Goal: Use online tool/utility: Utilize a website feature to perform a specific function

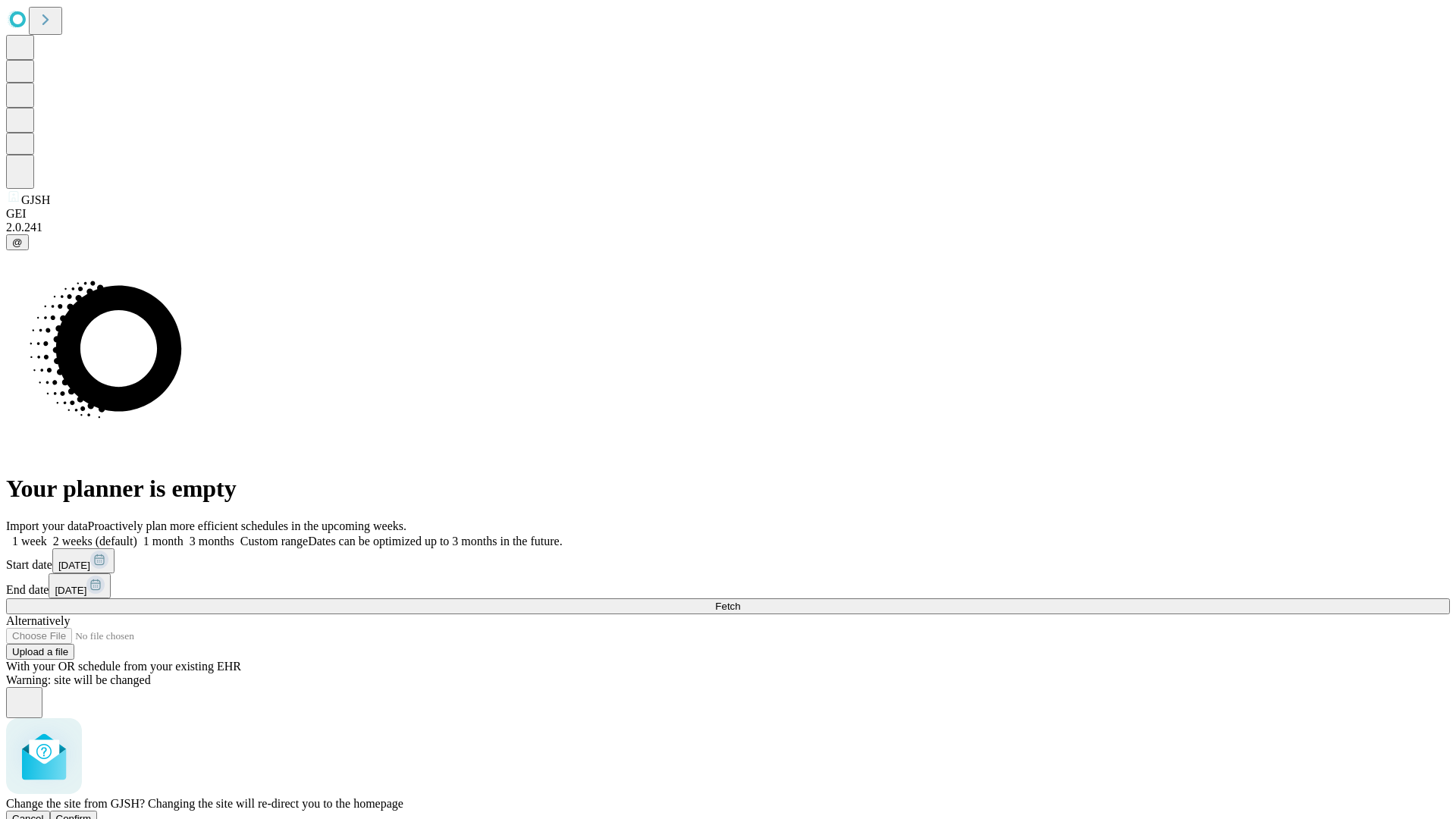
click at [92, 813] on span "Confirm" at bounding box center [74, 818] width 35 height 11
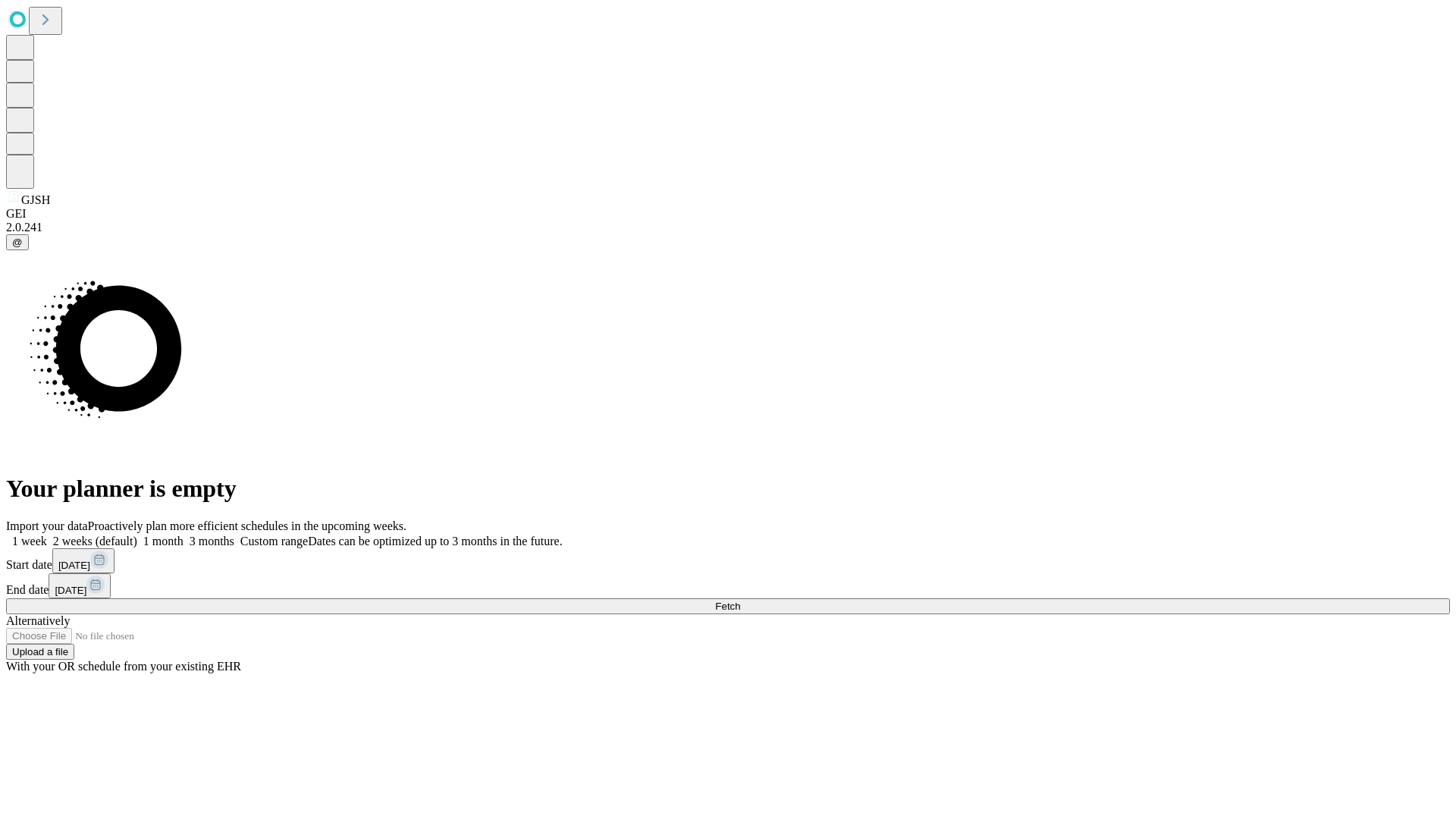
click at [184, 535] on label "1 month" at bounding box center [160, 541] width 46 height 13
click at [740, 601] on span "Fetch" at bounding box center [728, 606] width 25 height 11
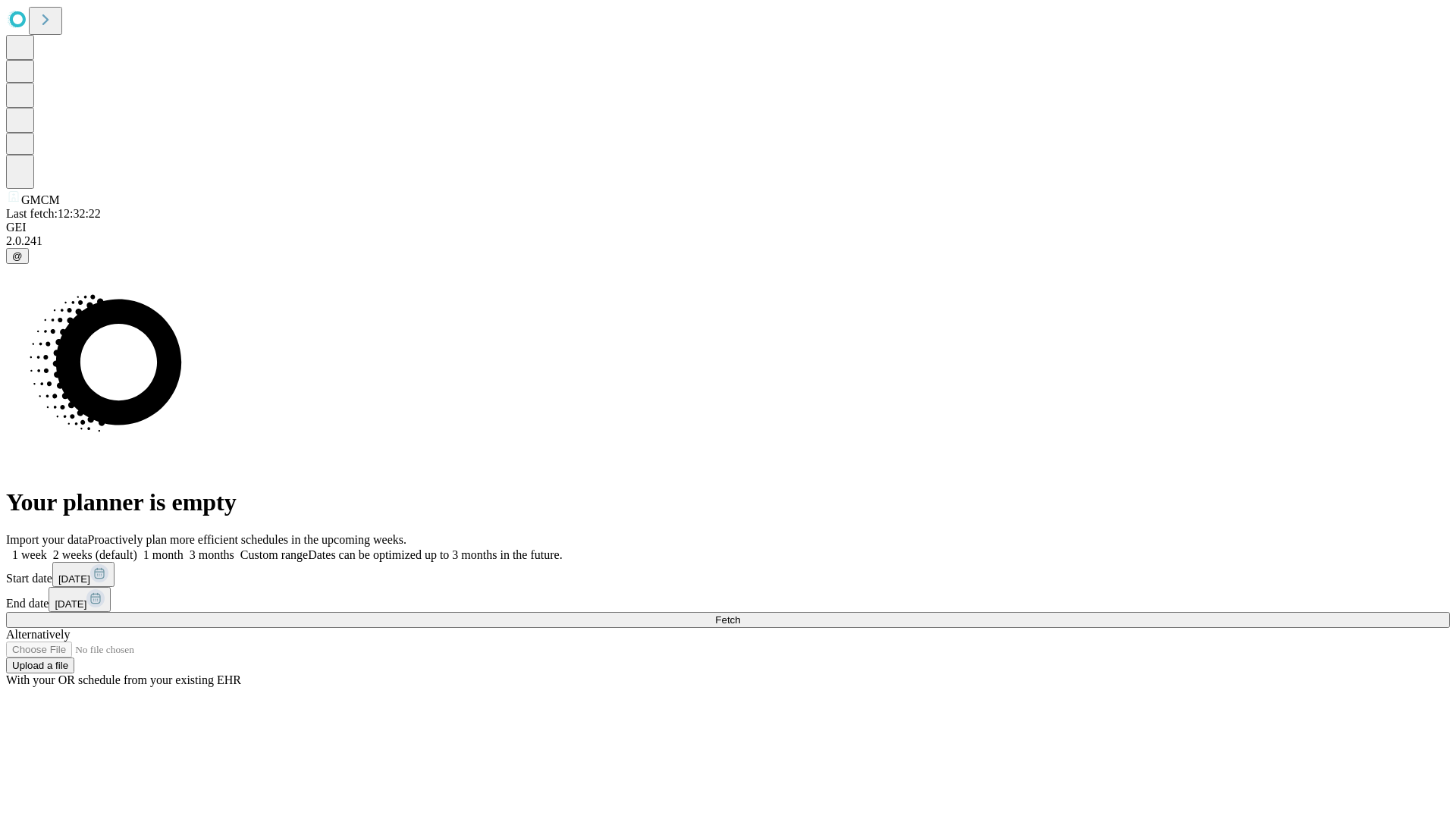
click at [184, 548] on label "1 month" at bounding box center [160, 554] width 46 height 13
click at [740, 614] on span "Fetch" at bounding box center [728, 619] width 25 height 11
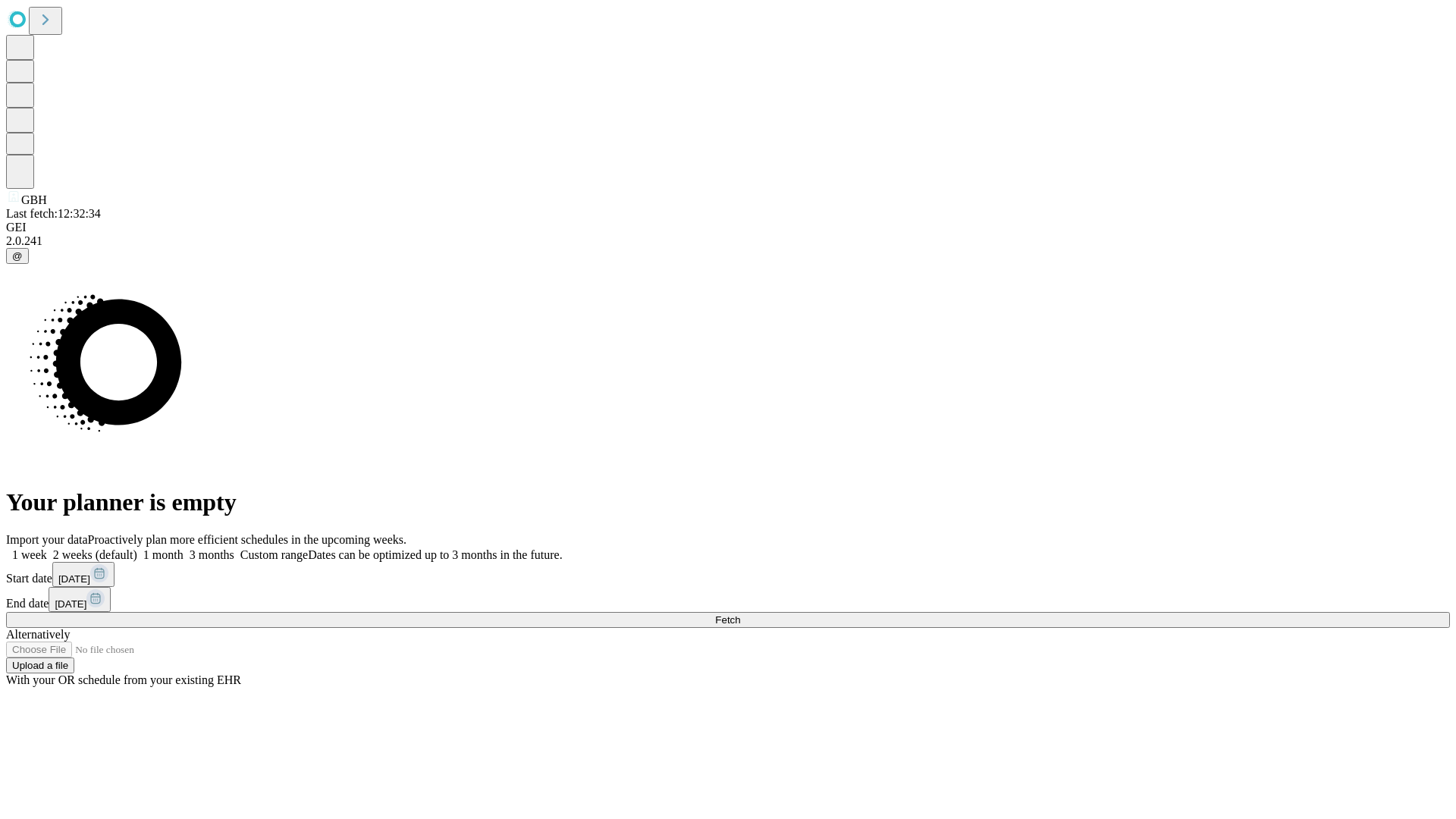
click at [184, 548] on label "1 month" at bounding box center [160, 554] width 46 height 13
click at [740, 614] on span "Fetch" at bounding box center [728, 619] width 25 height 11
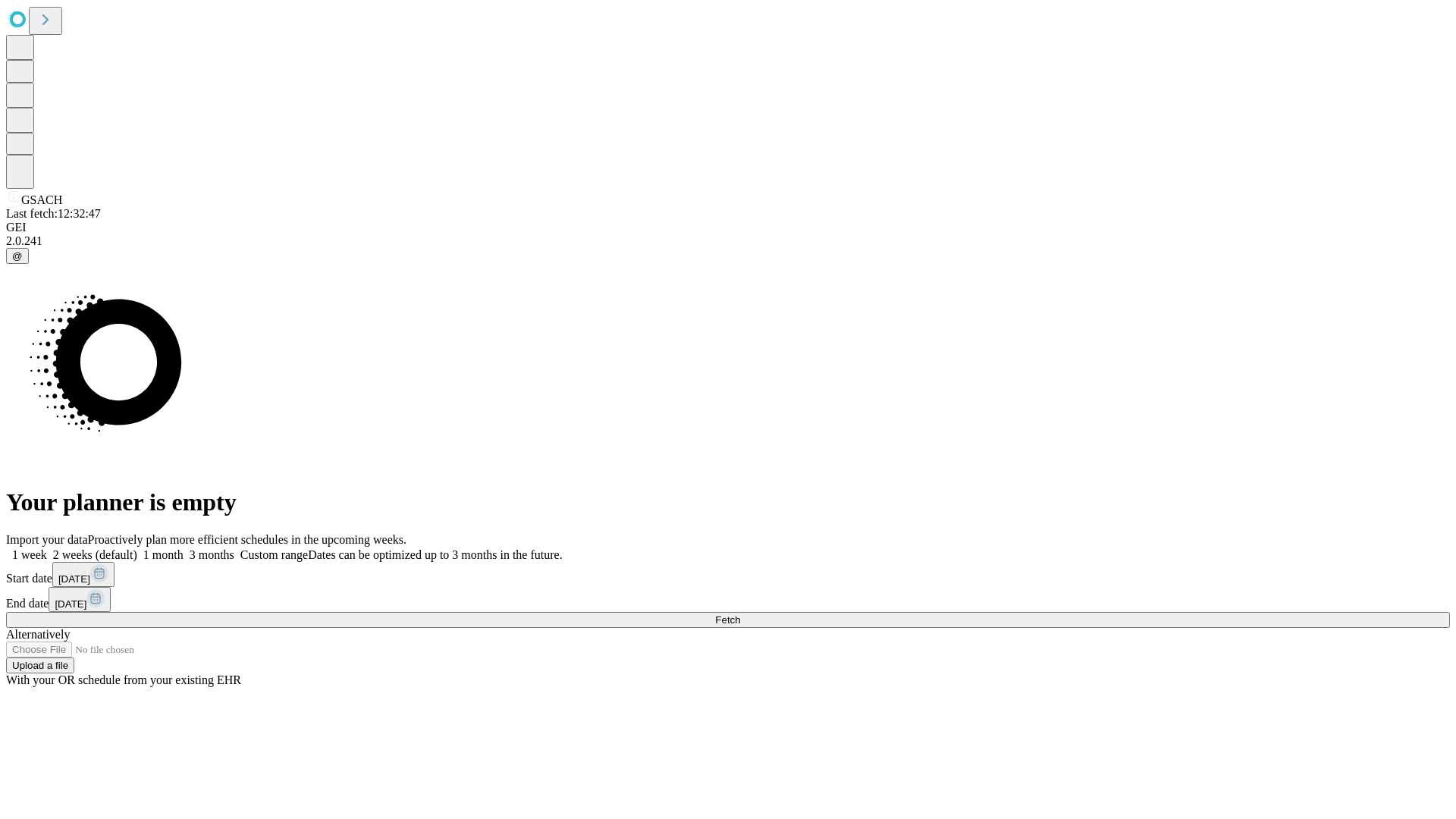
click at [184, 548] on label "1 month" at bounding box center [160, 554] width 46 height 13
click at [740, 614] on span "Fetch" at bounding box center [728, 619] width 25 height 11
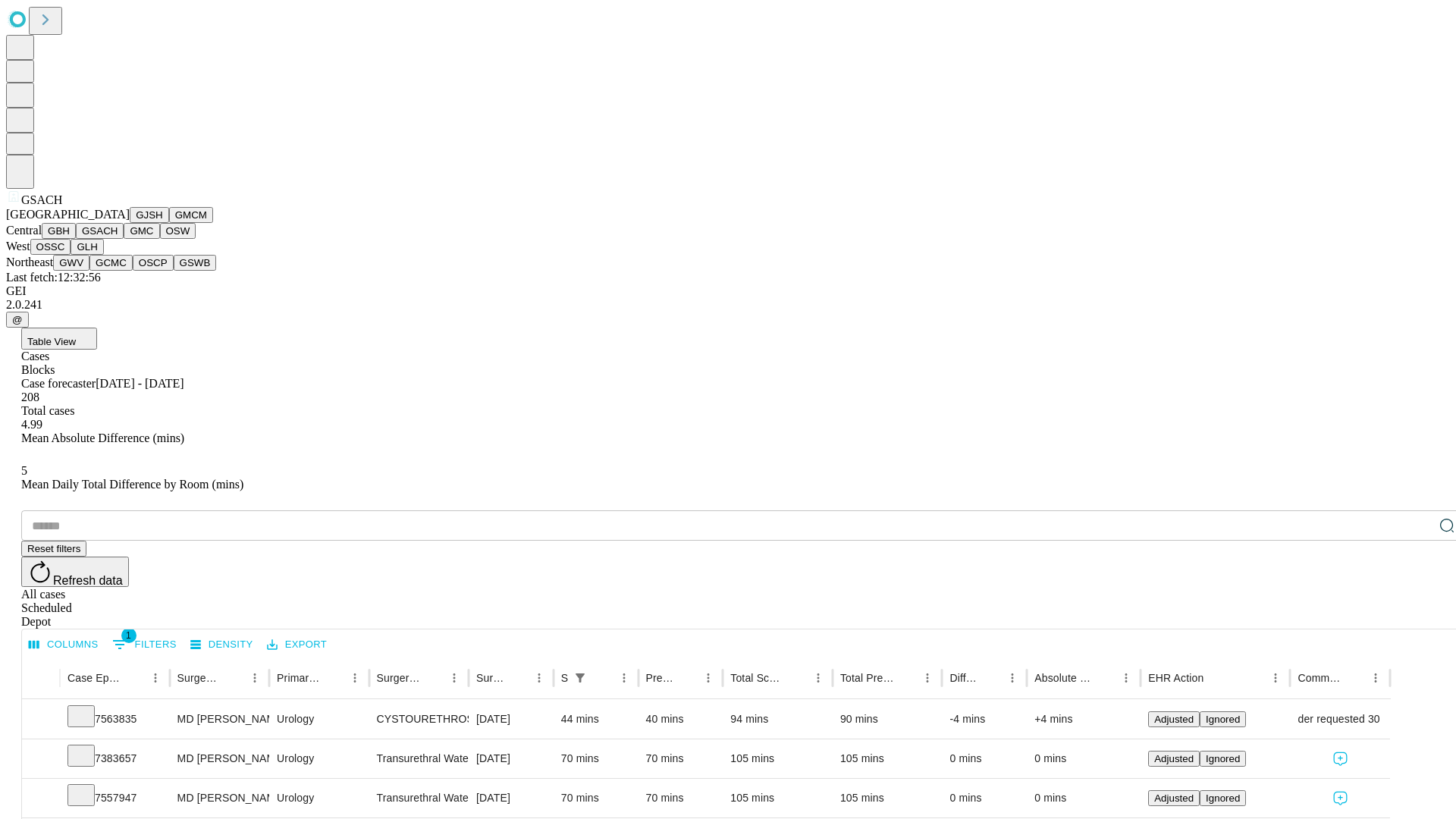
click at [124, 239] on button "GMC" at bounding box center [142, 230] width 35 height 16
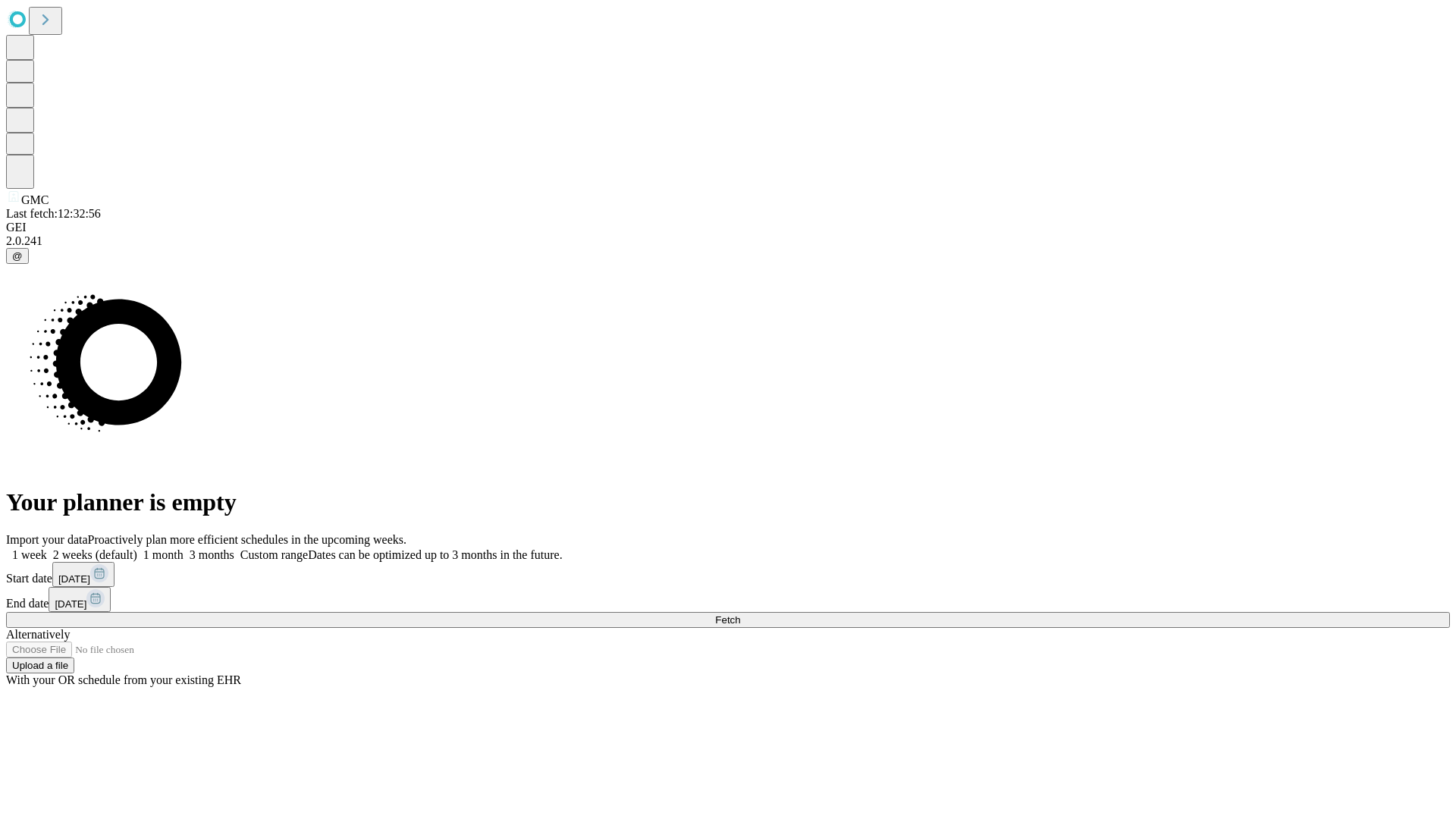
click at [184, 548] on label "1 month" at bounding box center [160, 554] width 46 height 13
click at [740, 614] on span "Fetch" at bounding box center [728, 619] width 25 height 11
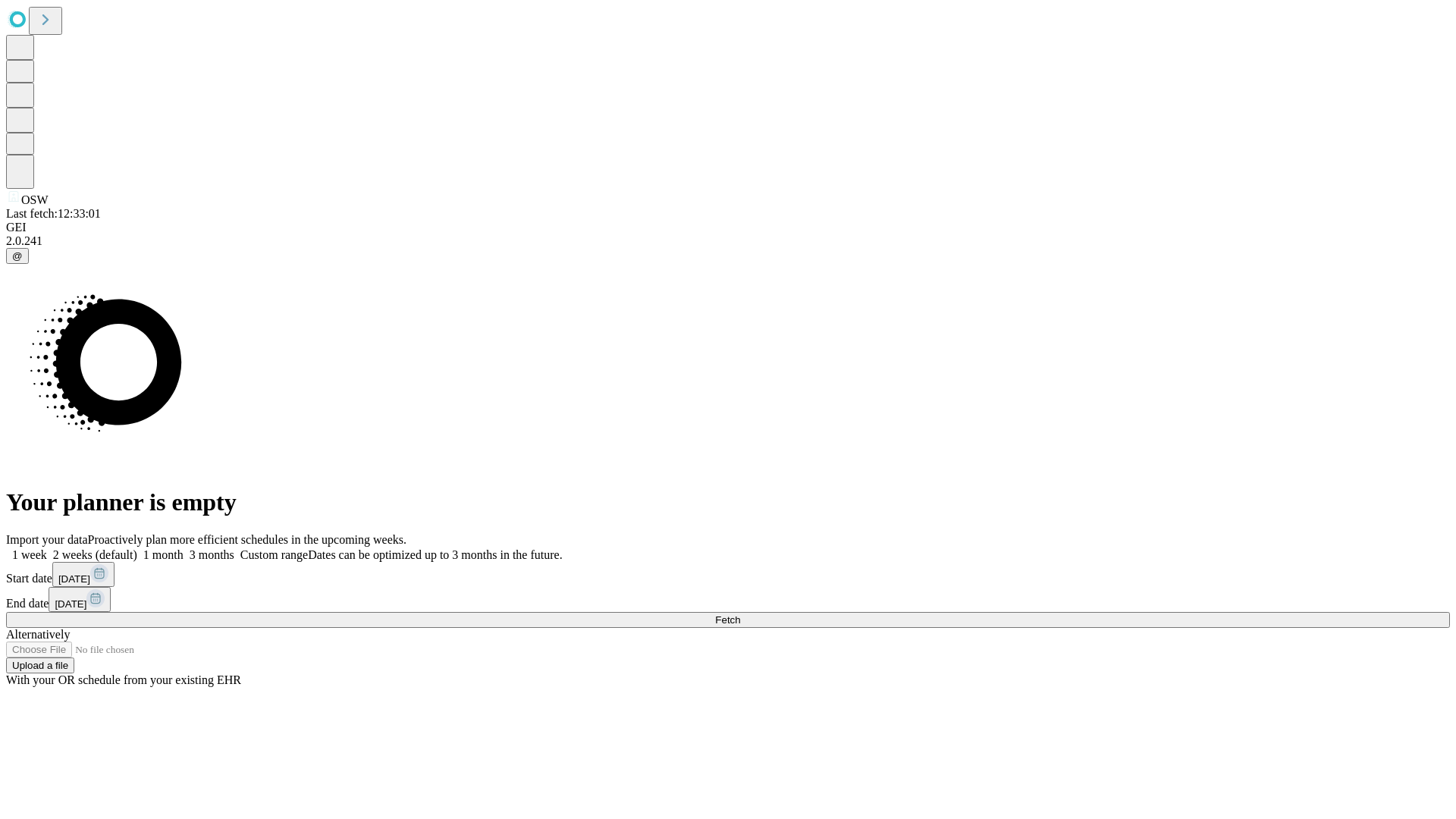
click at [184, 548] on label "1 month" at bounding box center [160, 554] width 46 height 13
click at [740, 614] on span "Fetch" at bounding box center [728, 619] width 25 height 11
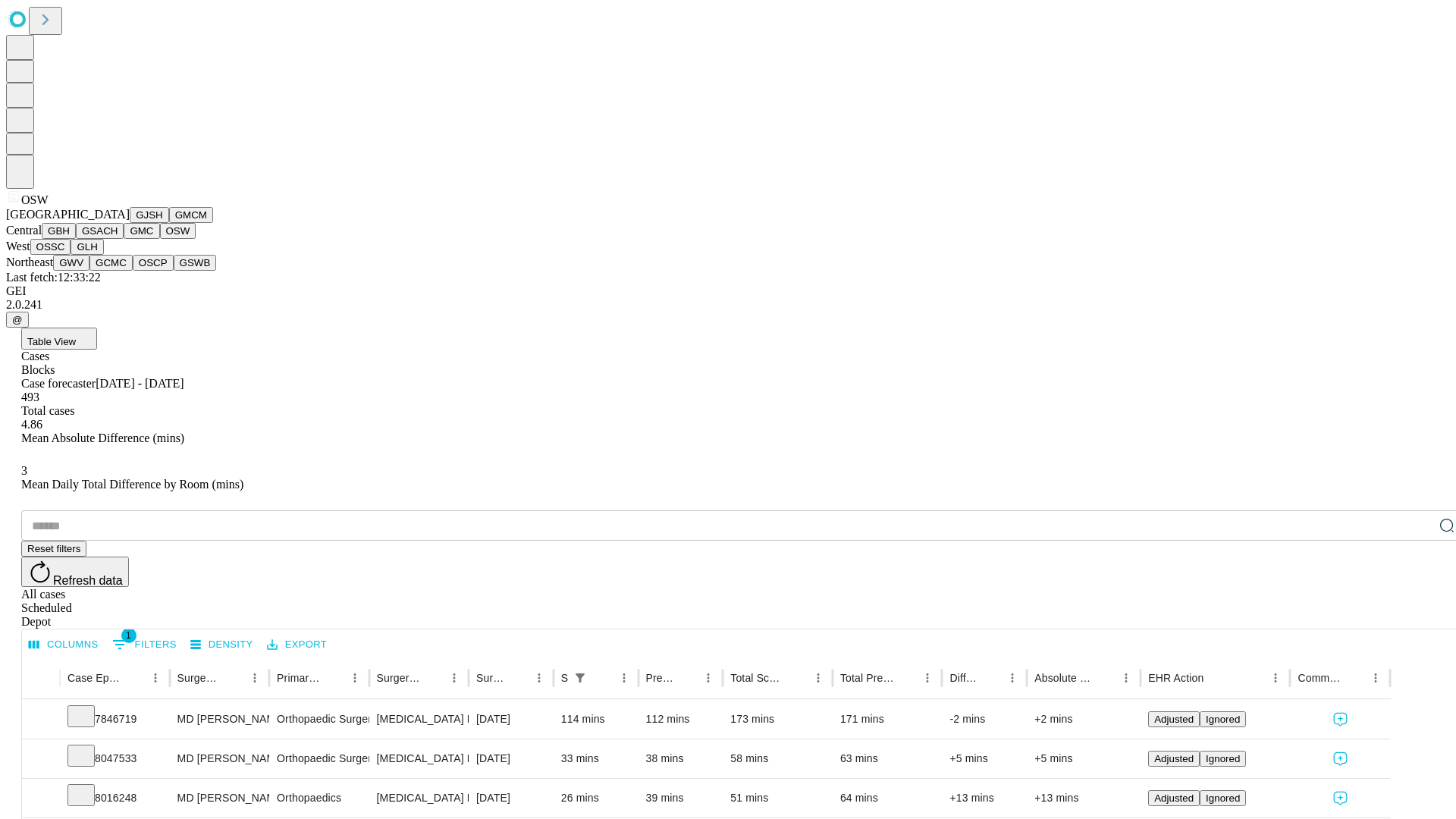
click at [72, 255] on button "OSSC" at bounding box center [51, 246] width 41 height 16
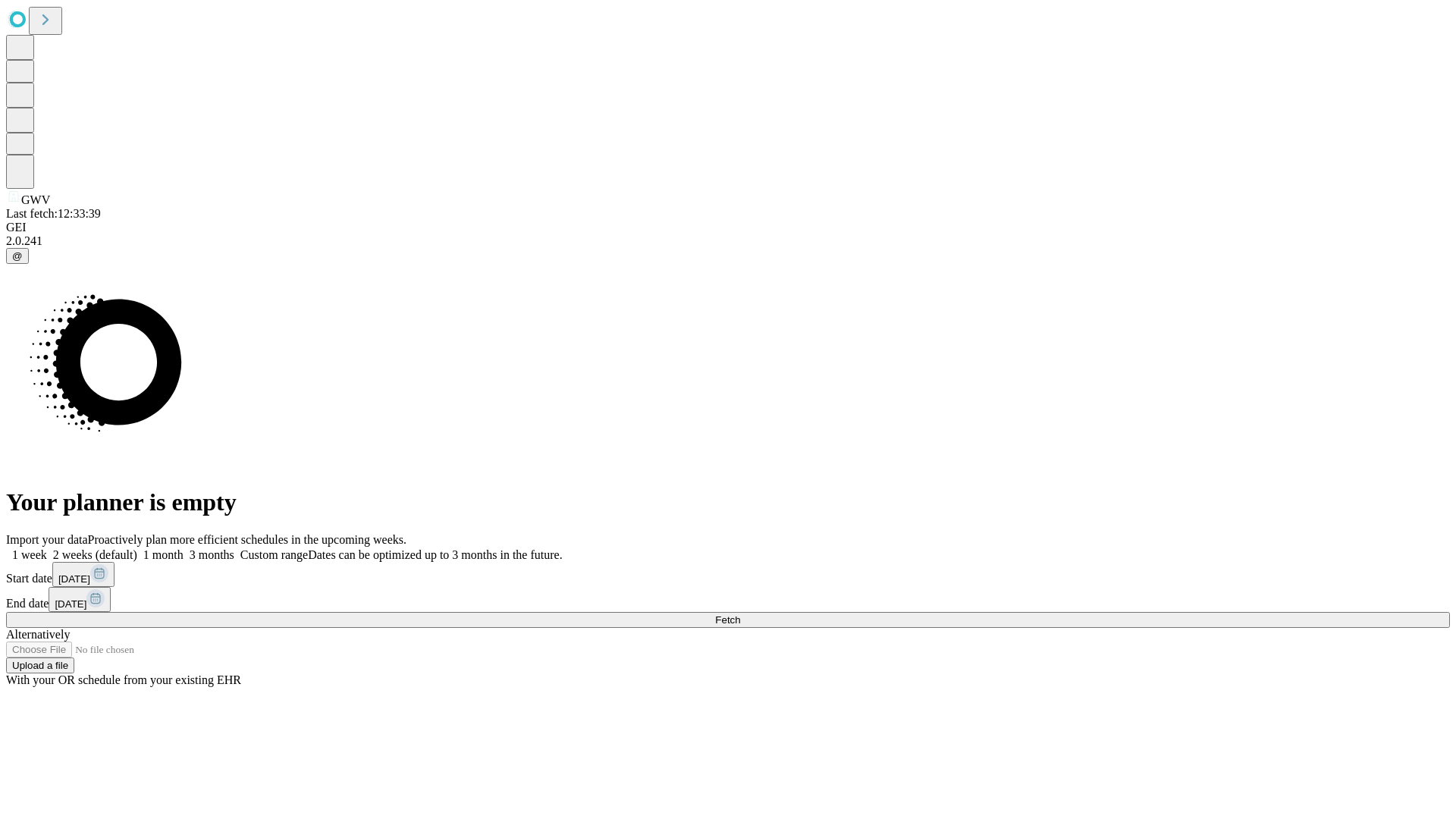
click at [184, 548] on label "1 month" at bounding box center [160, 554] width 46 height 13
click at [740, 614] on span "Fetch" at bounding box center [728, 619] width 25 height 11
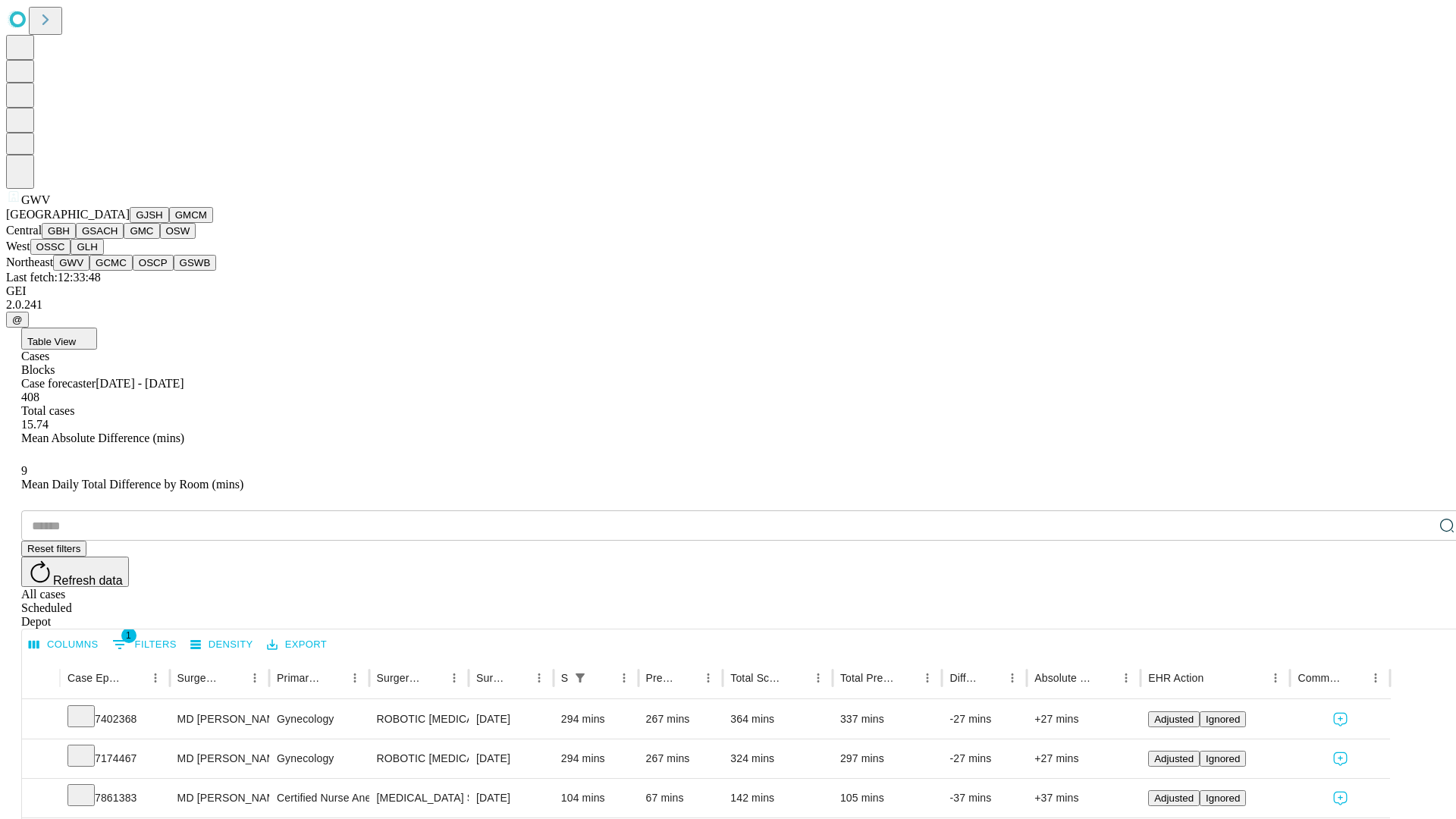
click at [117, 271] on button "GCMC" at bounding box center [110, 262] width 43 height 16
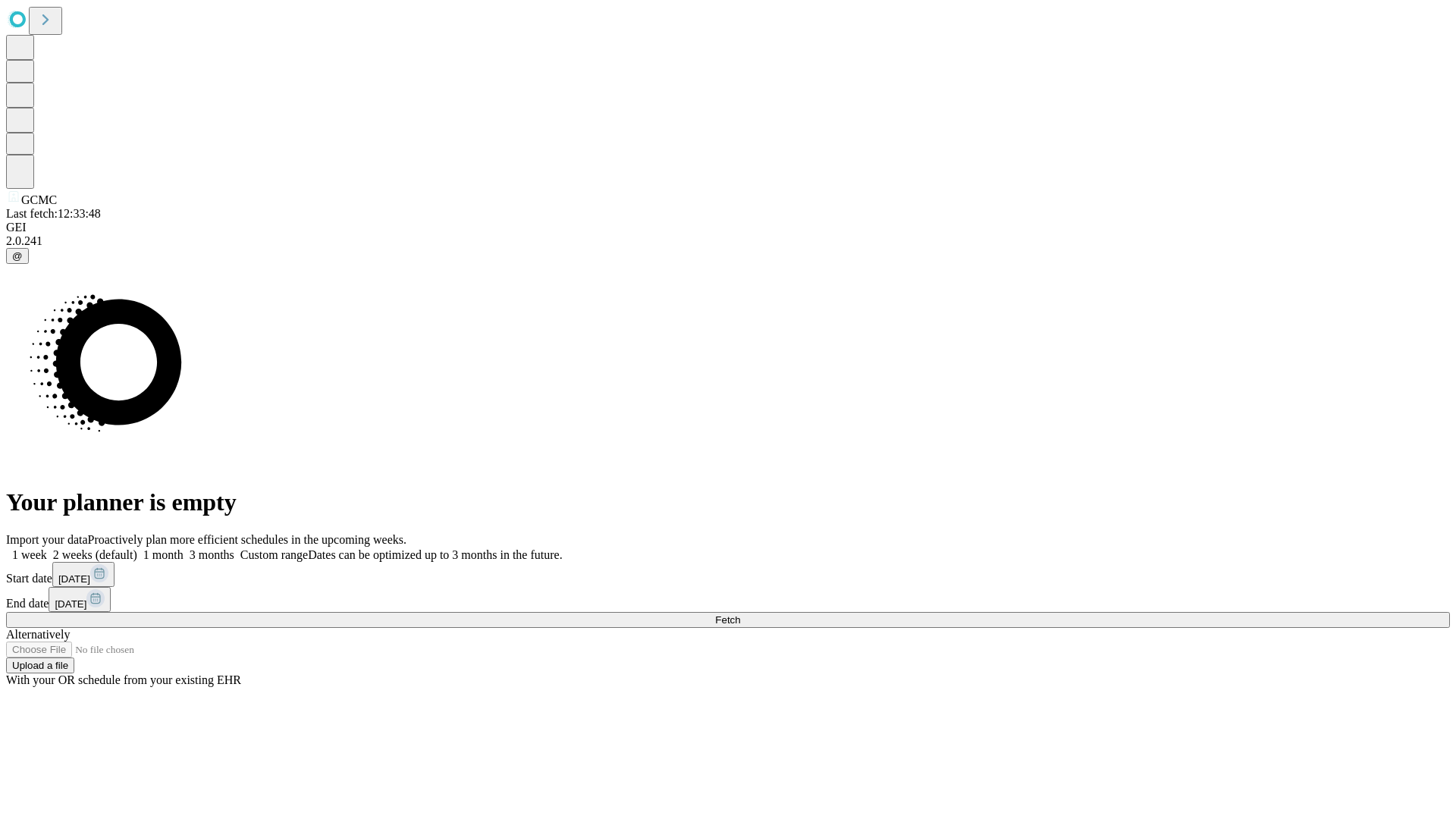
click at [184, 548] on label "1 month" at bounding box center [160, 554] width 46 height 13
click at [740, 614] on span "Fetch" at bounding box center [728, 619] width 25 height 11
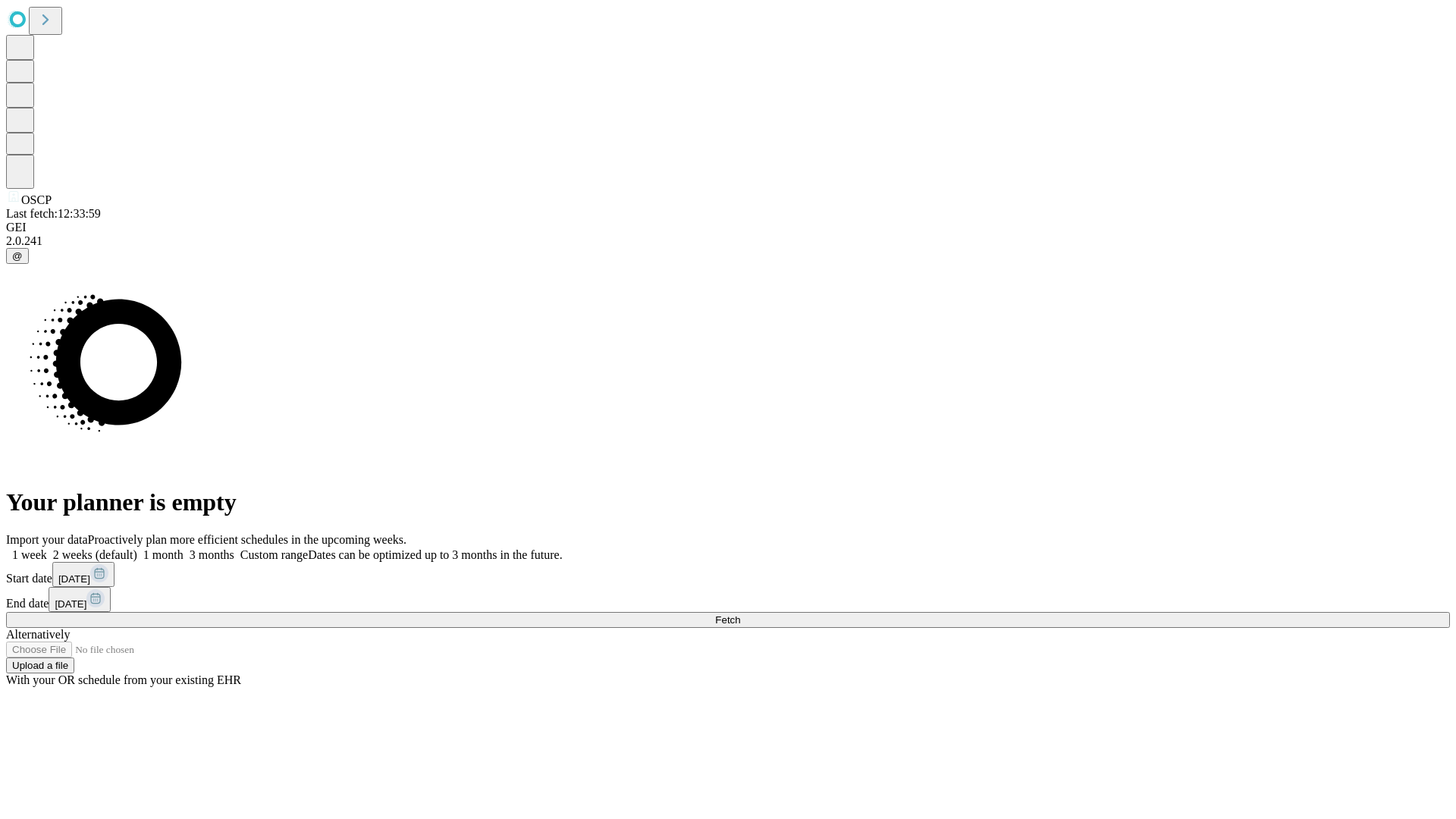
click at [184, 548] on label "1 month" at bounding box center [160, 554] width 46 height 13
click at [740, 614] on span "Fetch" at bounding box center [728, 619] width 25 height 11
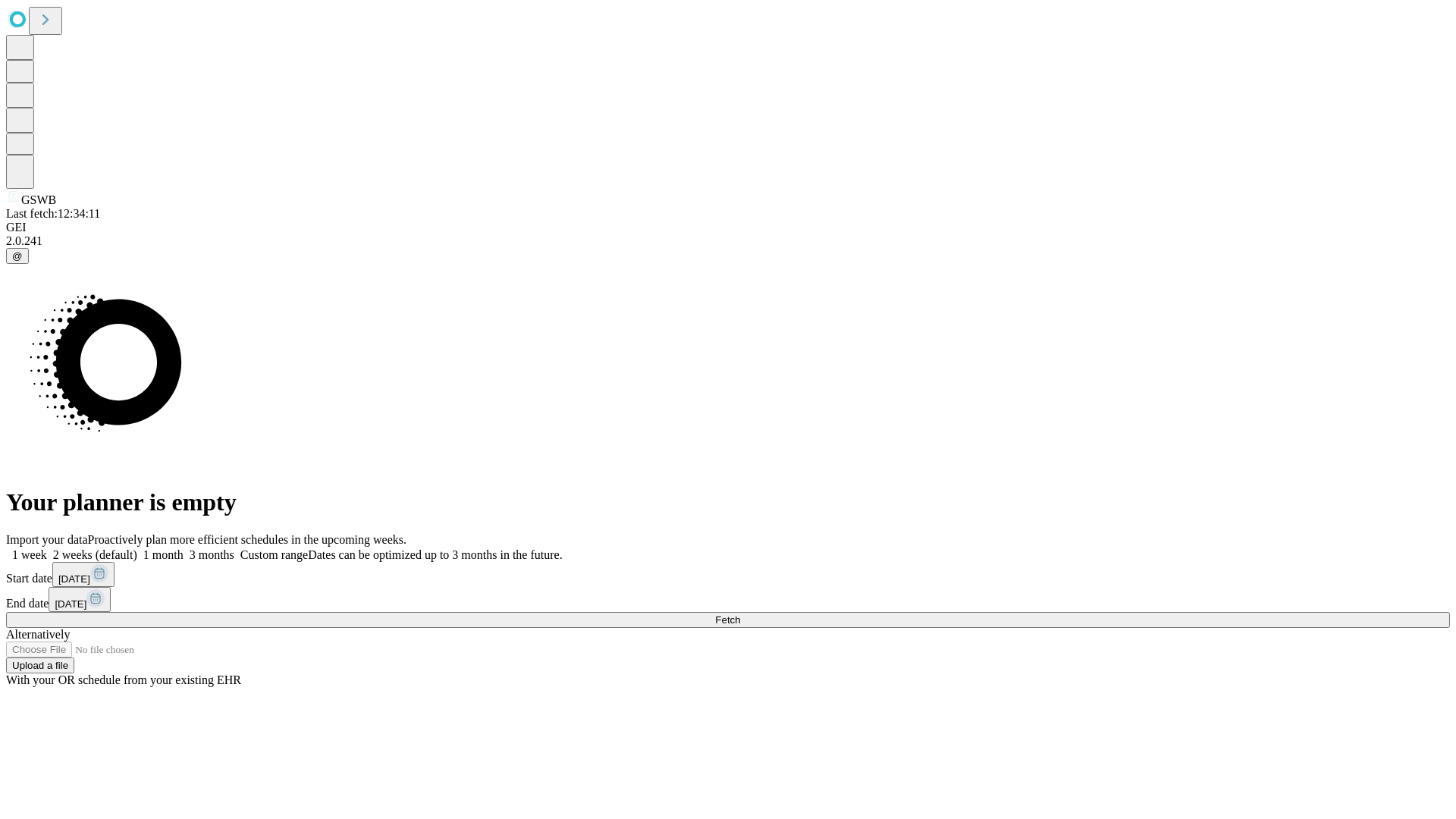
click at [184, 548] on label "1 month" at bounding box center [160, 554] width 46 height 13
click at [740, 614] on span "Fetch" at bounding box center [728, 619] width 25 height 11
